Goal: Information Seeking & Learning: Learn about a topic

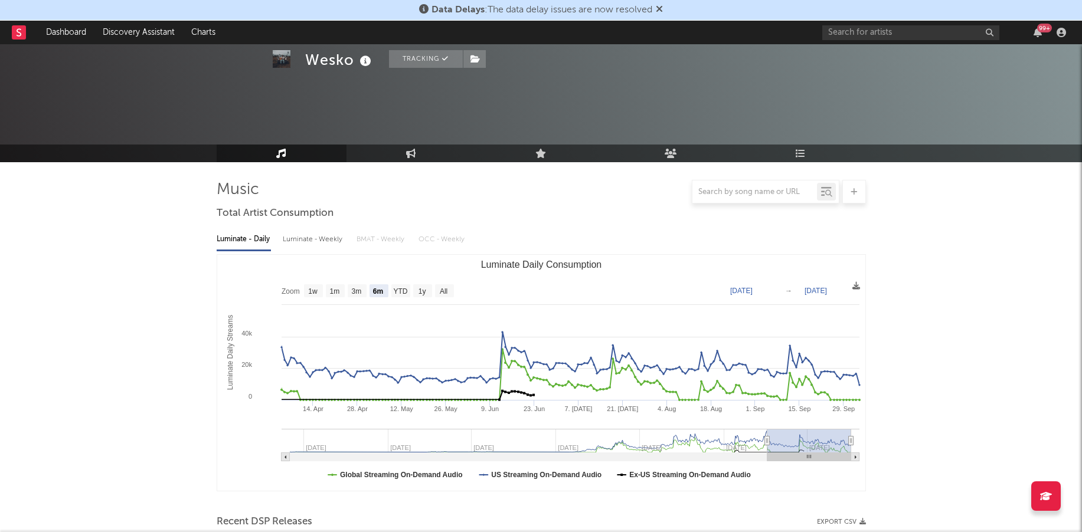
select select "6m"
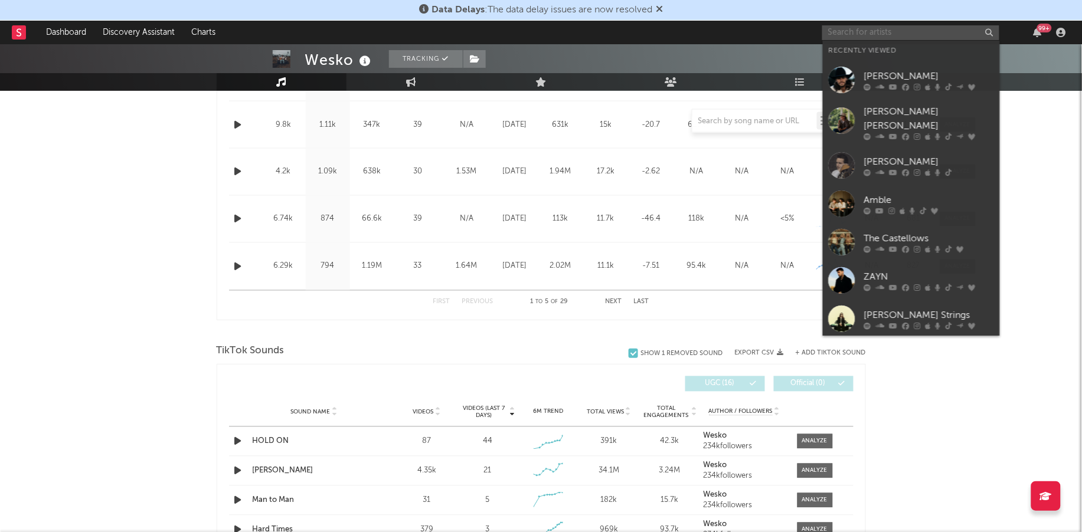
click at [894, 36] on input "text" at bounding box center [910, 32] width 177 height 15
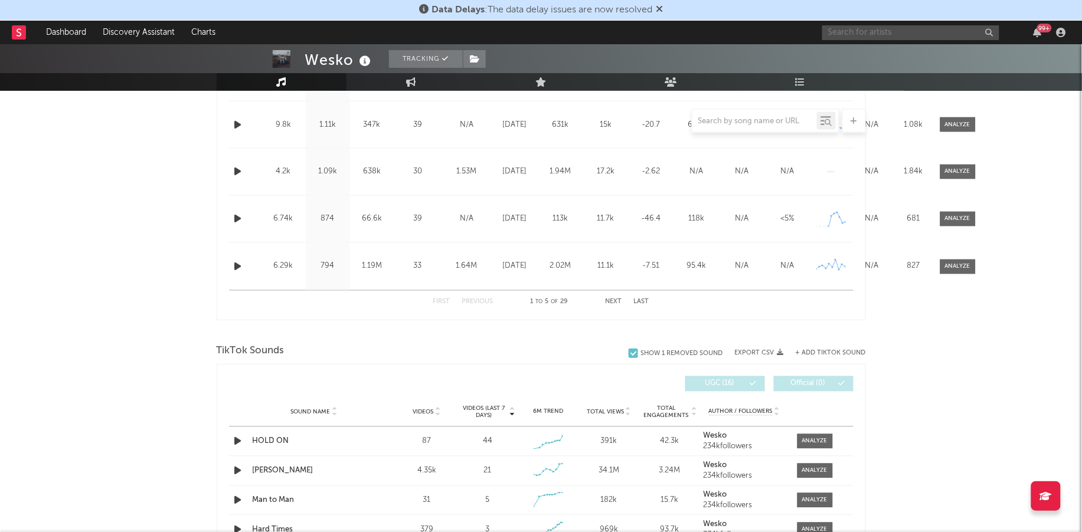
click at [887, 34] on input "text" at bounding box center [910, 32] width 177 height 15
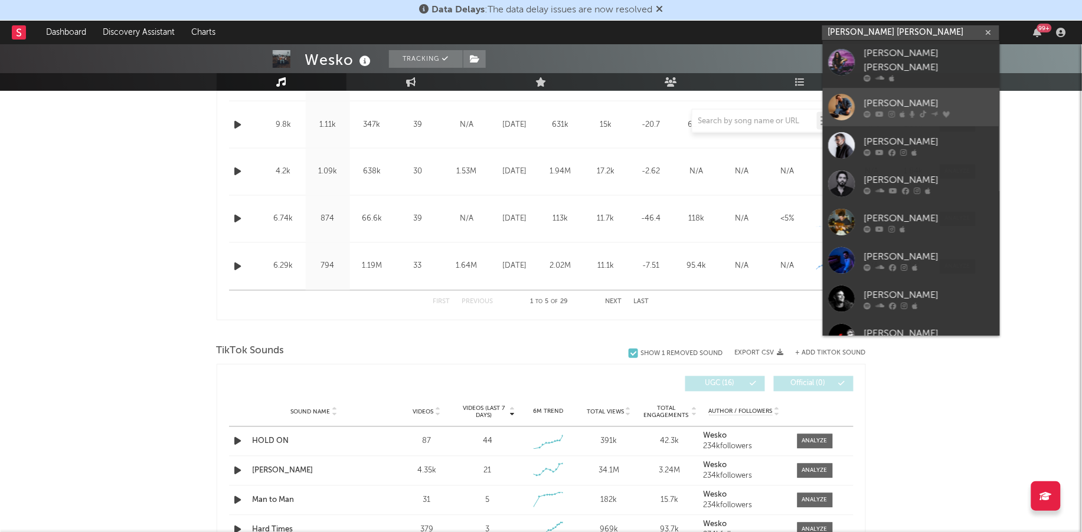
type input "[PERSON_NAME] [PERSON_NAME]"
click at [920, 96] on div "[PERSON_NAME]" at bounding box center [929, 103] width 130 height 14
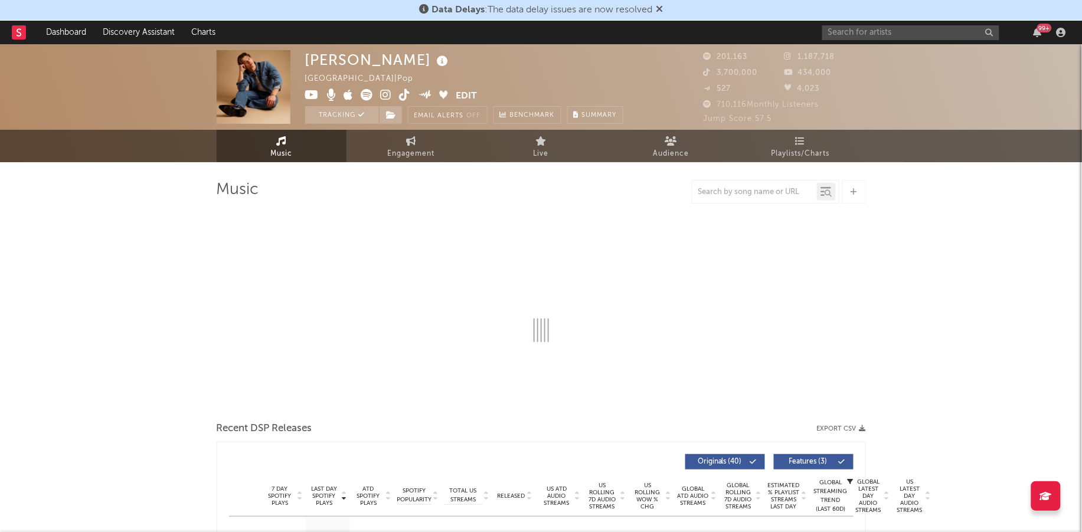
select select "6m"
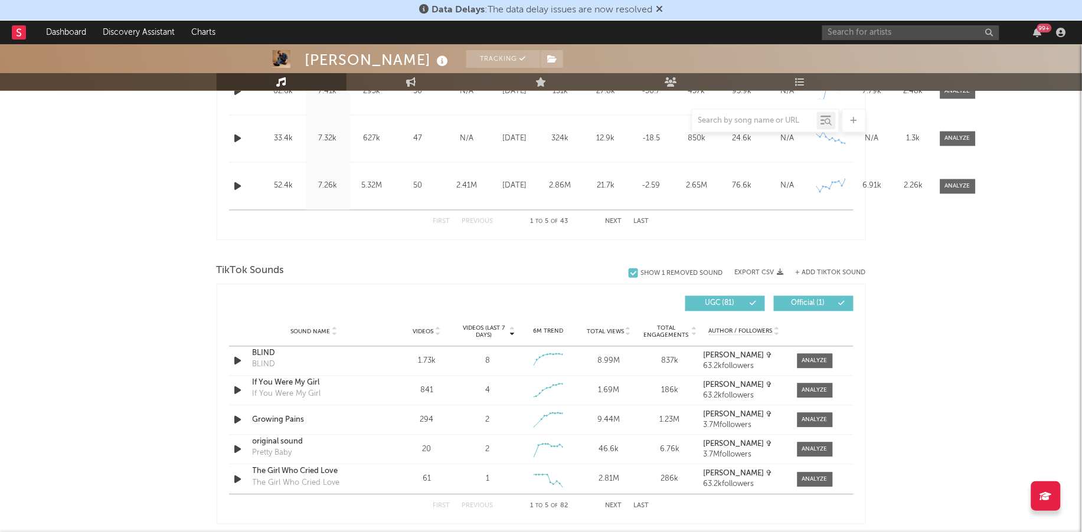
scroll to position [664, 0]
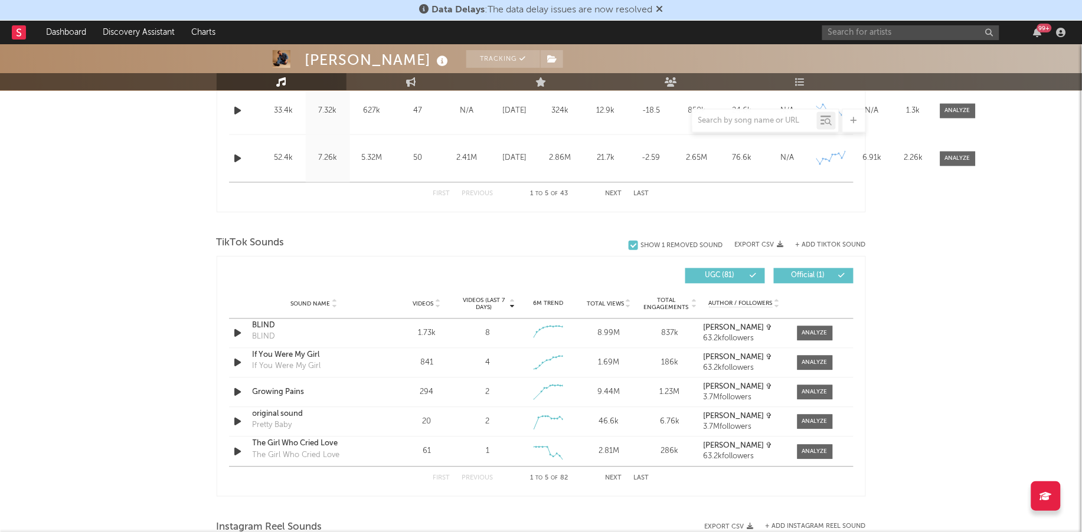
click at [437, 300] on icon at bounding box center [438, 302] width 6 height 5
click at [287, 332] on div "original sound" at bounding box center [314, 334] width 123 height 12
click at [293, 332] on div "original sound" at bounding box center [314, 334] width 123 height 12
click at [618, 480] on button "Next" at bounding box center [614, 479] width 17 height 6
click at [446, 479] on button "First" at bounding box center [441, 479] width 17 height 6
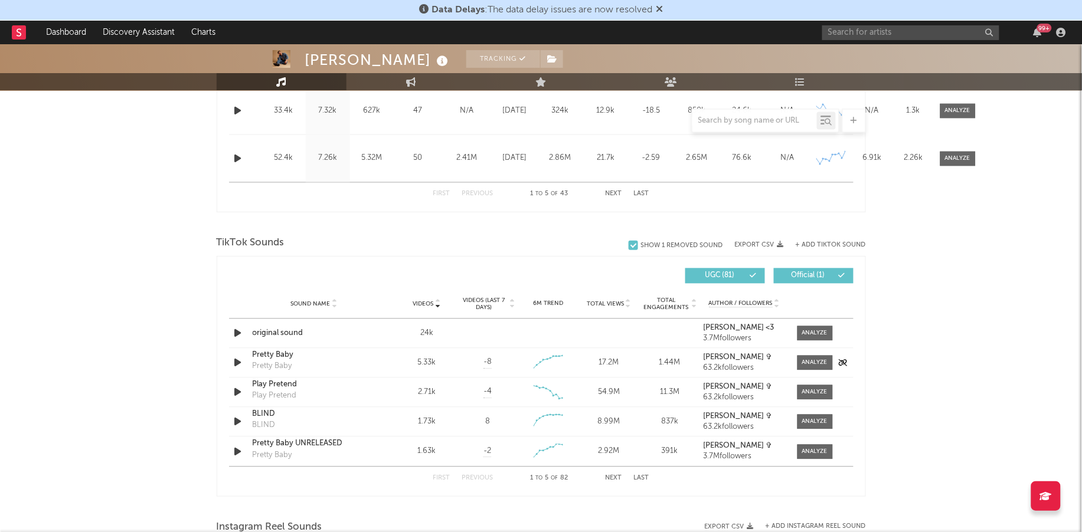
click at [270, 361] on div "Pretty Baby" at bounding box center [273, 367] width 40 height 12
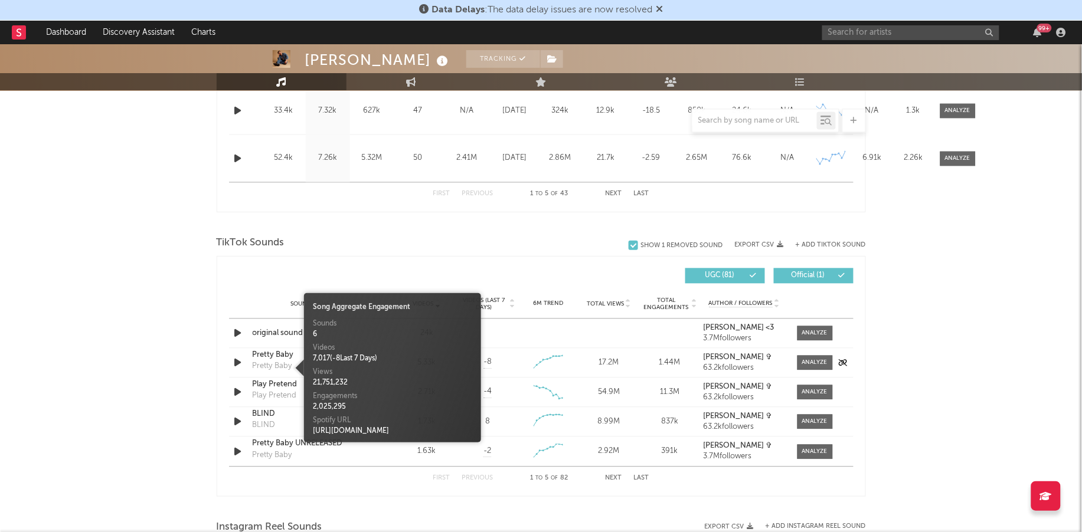
click at [258, 350] on div "Pretty Baby" at bounding box center [314, 356] width 123 height 12
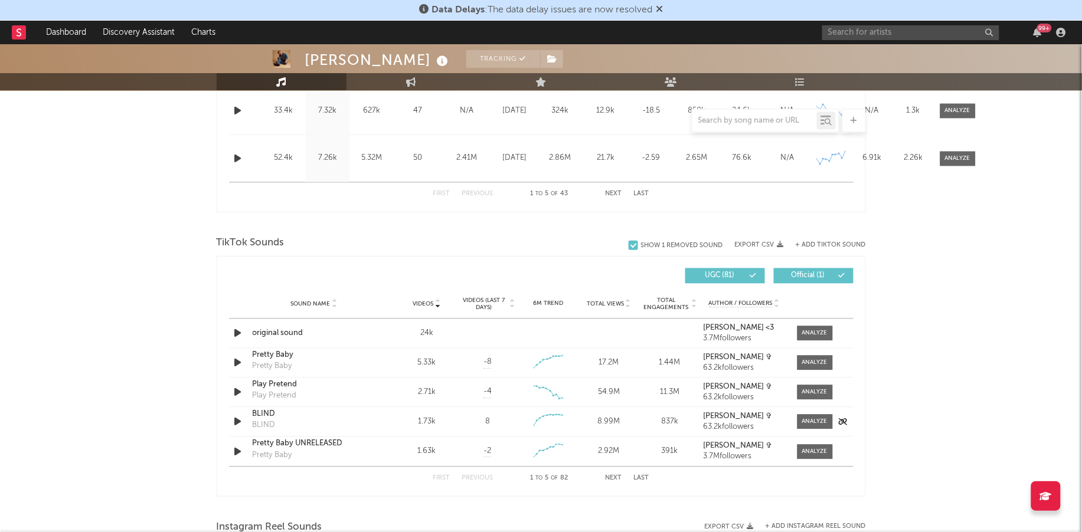
click at [266, 419] on div "BLIND" at bounding box center [314, 415] width 123 height 12
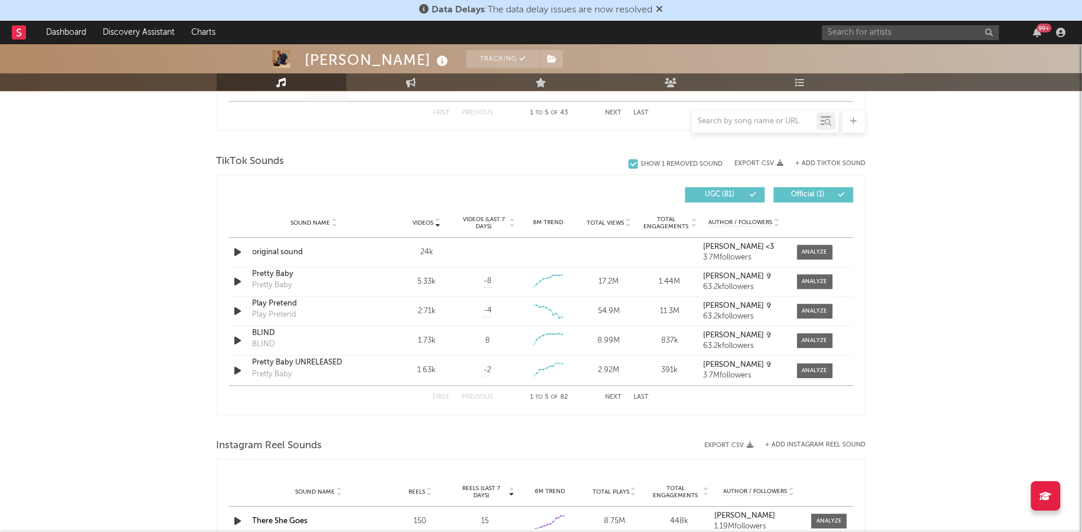
scroll to position [959, 0]
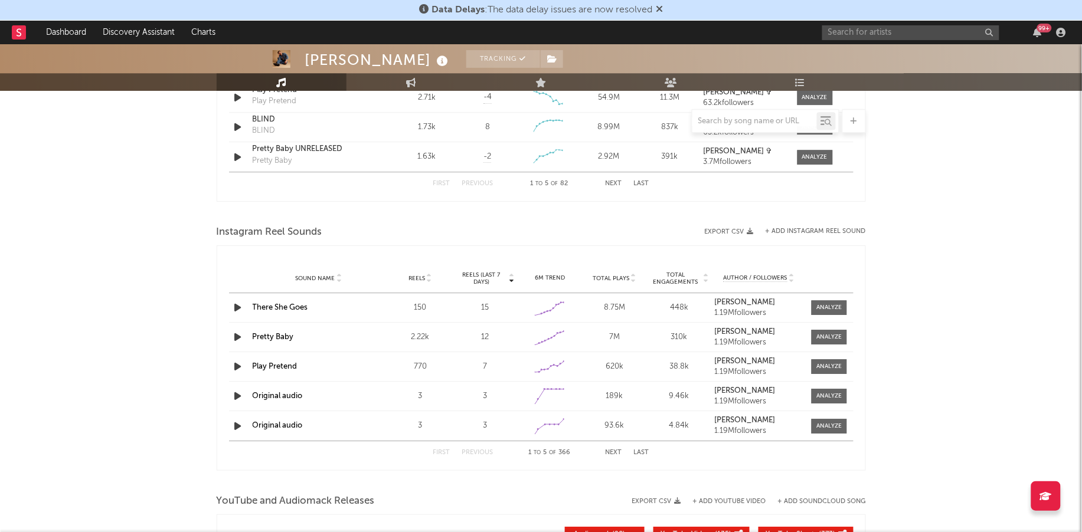
click at [426, 276] on icon at bounding box center [429, 276] width 6 height 5
click at [273, 305] on link "Original audio" at bounding box center [278, 308] width 50 height 8
click at [292, 310] on link "Original audio" at bounding box center [278, 308] width 50 height 8
click at [269, 335] on link "Pretty Baby" at bounding box center [273, 337] width 41 height 8
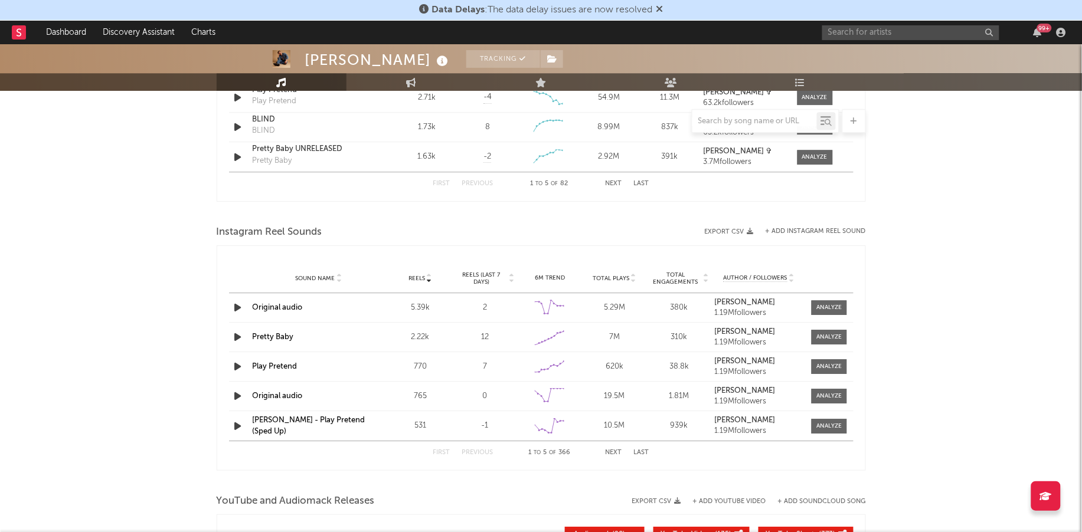
drag, startPoint x: 172, startPoint y: 382, endPoint x: 191, endPoint y: 375, distance: 20.2
click at [273, 365] on link "Play Pretend" at bounding box center [275, 367] width 45 height 8
